Goal: Task Accomplishment & Management: Manage account settings

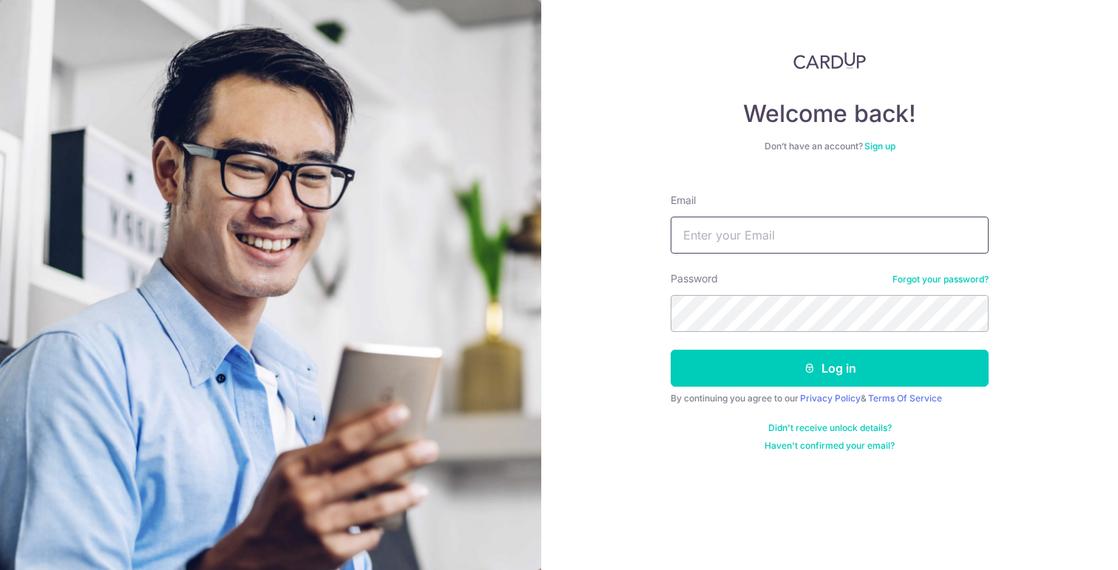
type input "[EMAIL_ADDRESS][DOMAIN_NAME]"
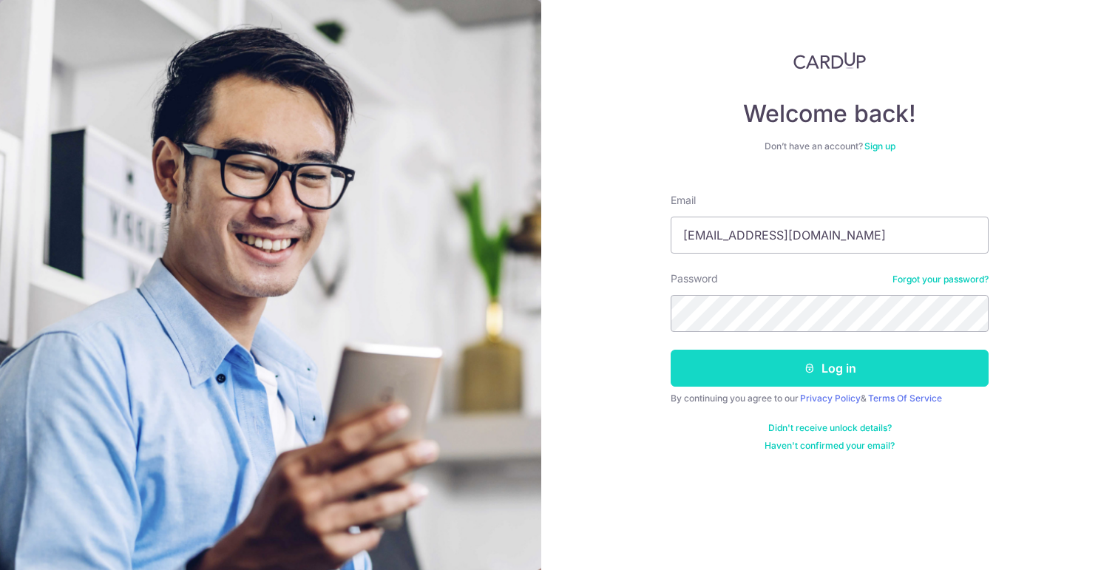
click at [782, 361] on button "Log in" at bounding box center [830, 368] width 318 height 37
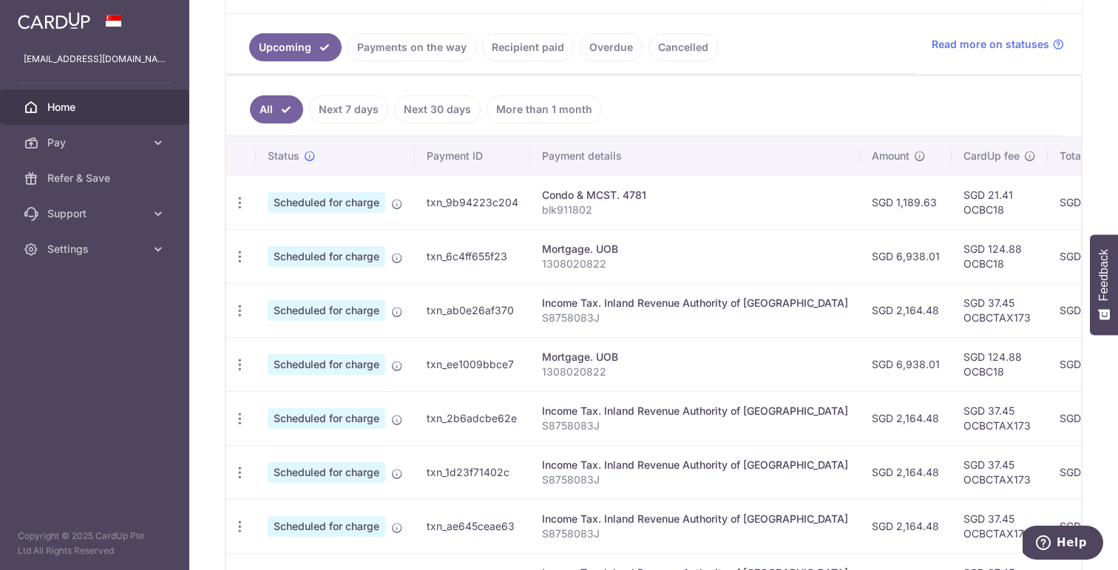
scroll to position [316, 0]
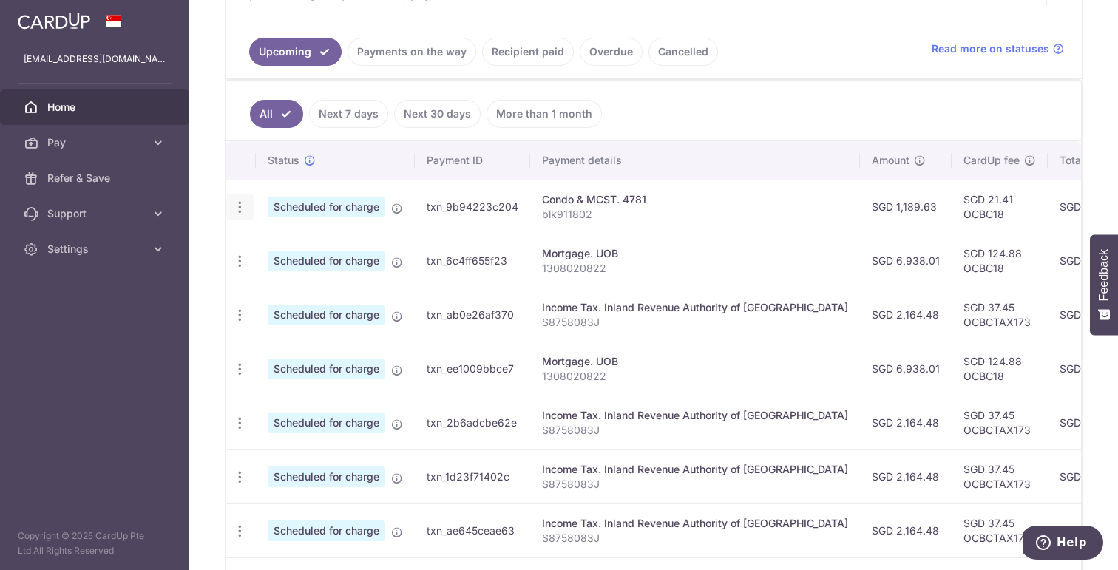
click at [240, 209] on icon "button" at bounding box center [240, 208] width 16 height 16
click at [287, 282] on span "Cancel payment" at bounding box center [318, 284] width 99 height 18
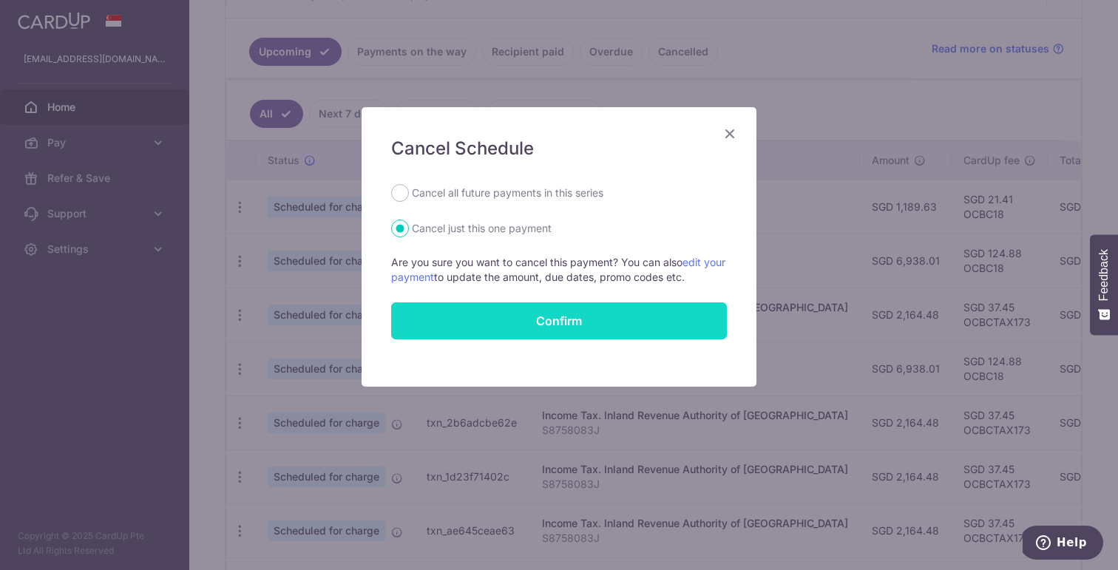
click at [538, 306] on button "Confirm" at bounding box center [559, 320] width 336 height 37
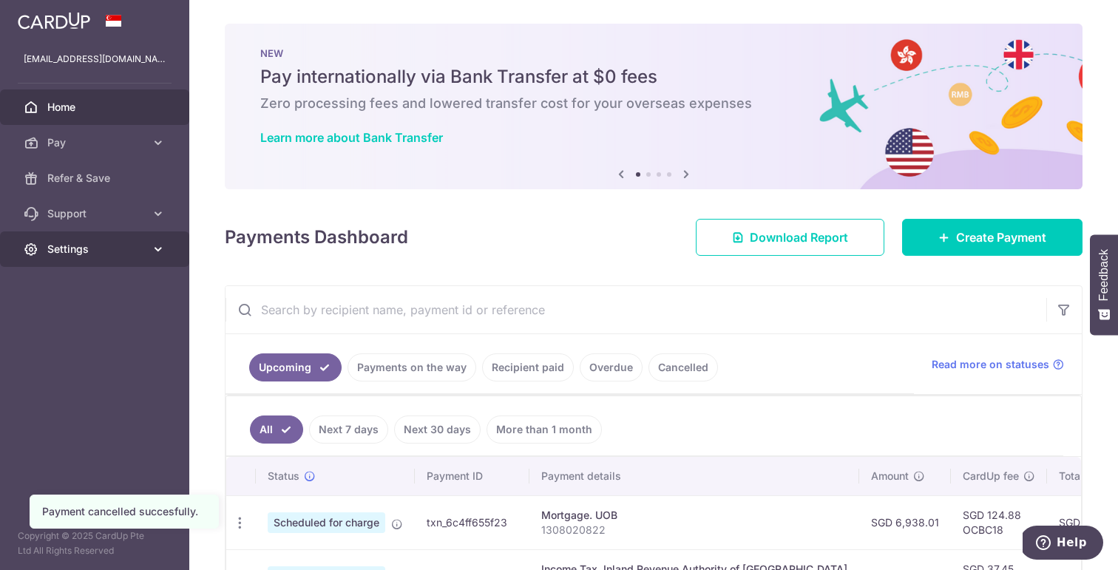
click at [94, 248] on span "Settings" at bounding box center [96, 249] width 98 height 15
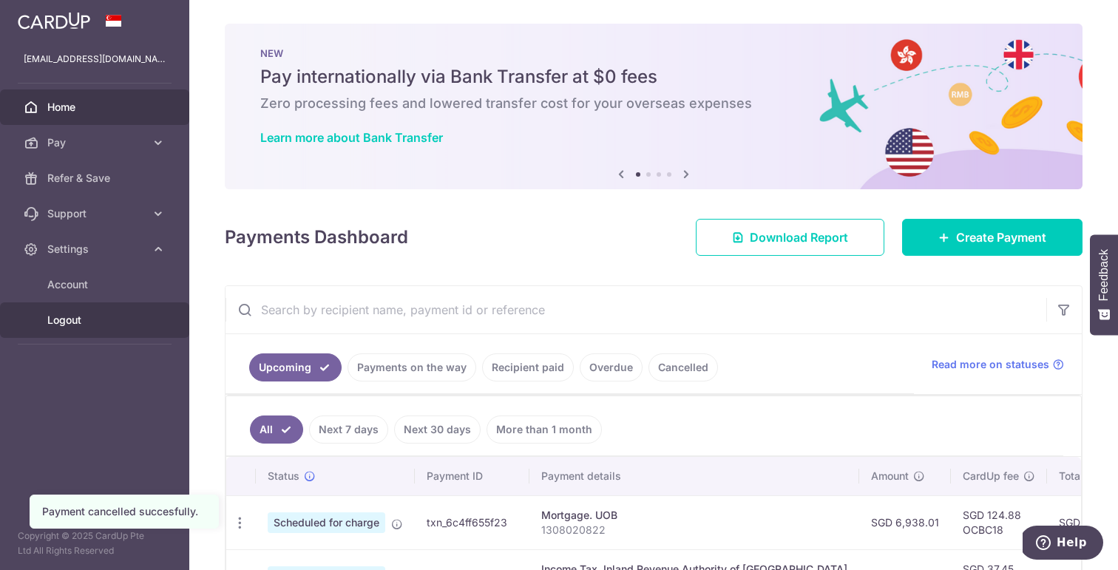
click at [67, 322] on span "Logout" at bounding box center [96, 320] width 98 height 15
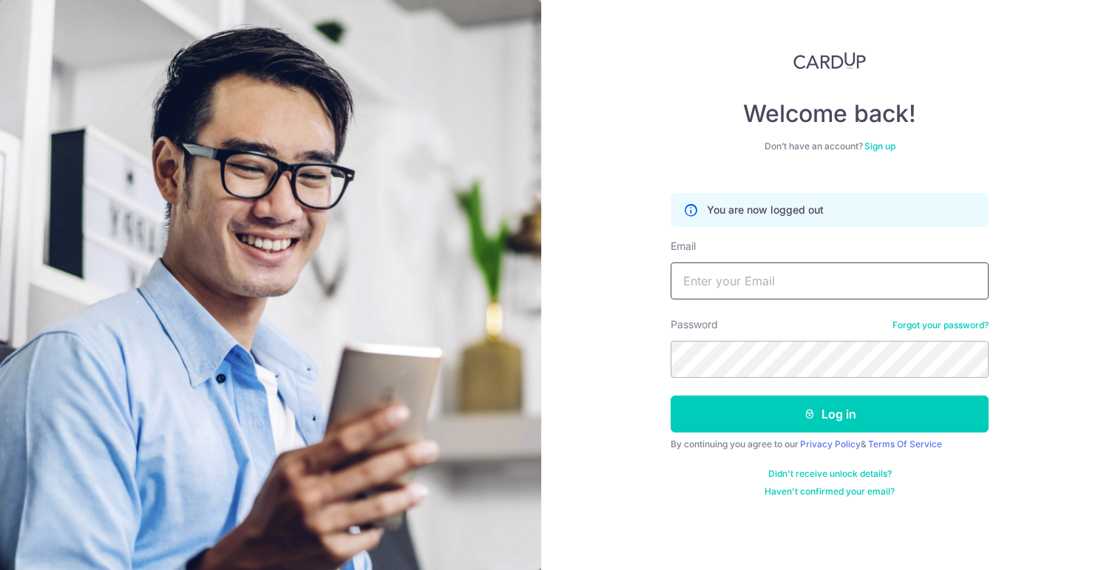
type input "sruti.rao@gmail.com"
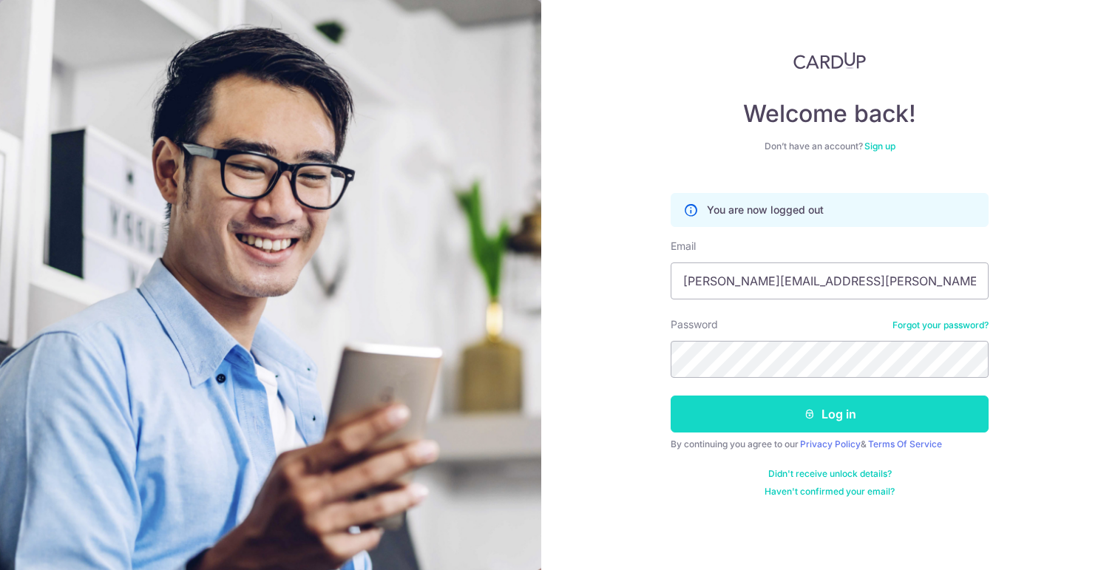
click at [794, 418] on button "Log in" at bounding box center [830, 414] width 318 height 37
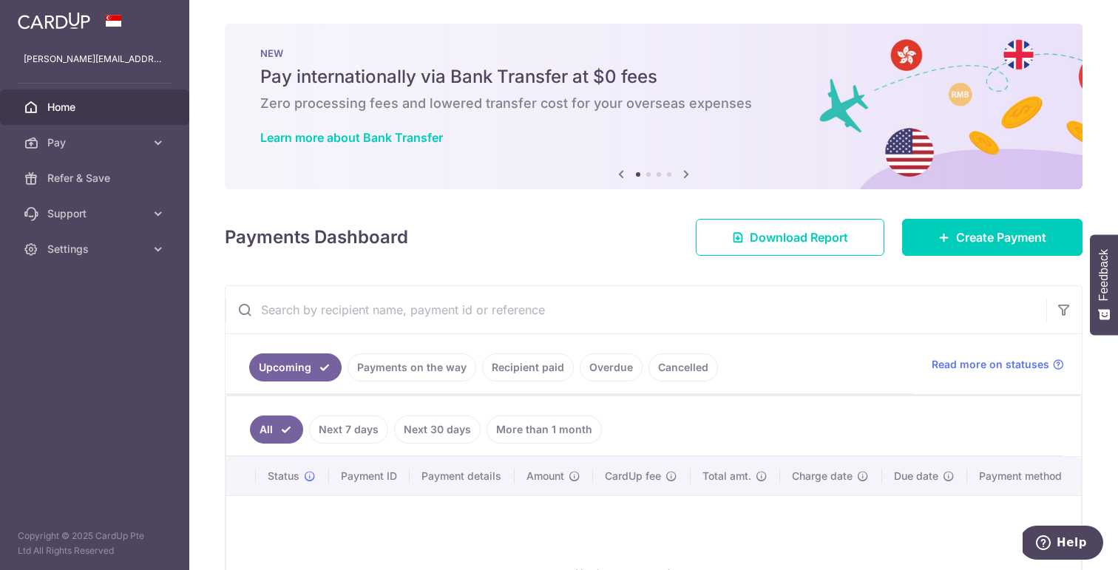
click at [524, 425] on link "More than 1 month" at bounding box center [544, 430] width 115 height 28
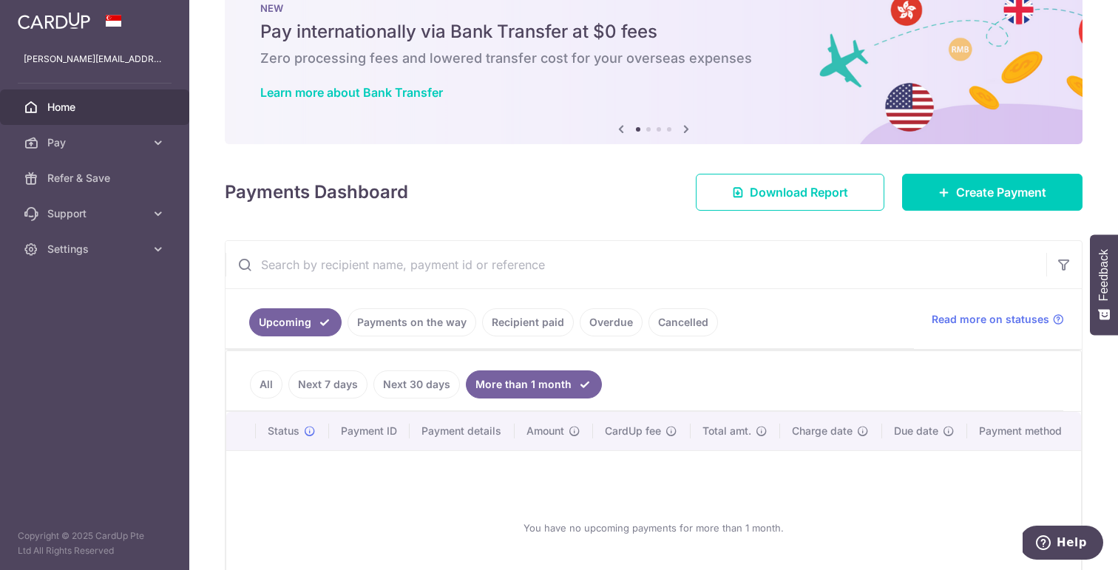
scroll to position [61, 0]
